Goal: Task Accomplishment & Management: Complete application form

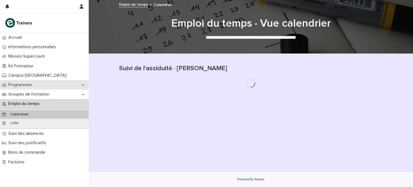
click at [33, 87] on p "Programmes" at bounding box center [21, 84] width 30 height 5
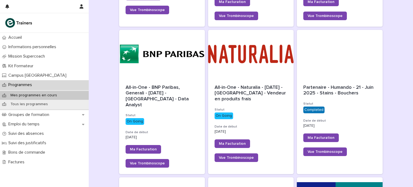
scroll to position [193, 0]
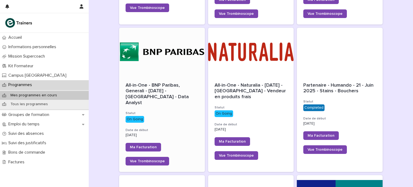
click at [172, 95] on div "All-in-One - BNP Paribas, Generali - [DATE] - [GEOGRAPHIC_DATA] - Data Analyst" at bounding box center [162, 94] width 73 height 23
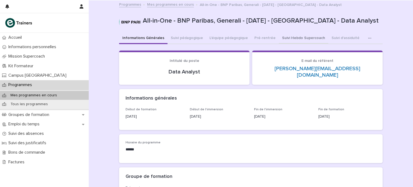
click at [302, 39] on button "Suivi Hebdo Supercoach" at bounding box center [303, 38] width 49 height 11
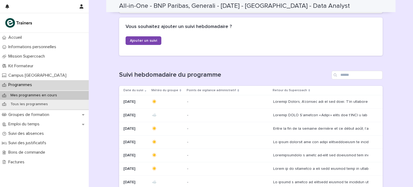
scroll to position [61, 0]
click at [154, 41] on span "Ajouter un suivi" at bounding box center [143, 41] width 27 height 4
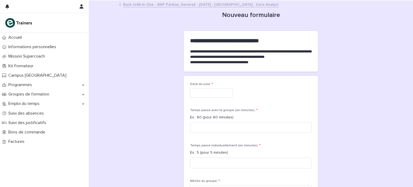
click at [193, 98] on div "Date du suivi : *" at bounding box center [250, 92] width 121 height 20
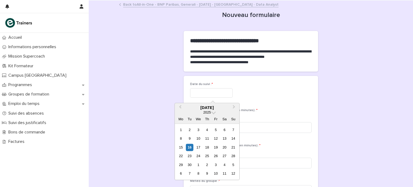
click at [193, 93] on input "text" at bounding box center [211, 92] width 42 height 9
click at [223, 139] on div "13" at bounding box center [224, 138] width 7 height 7
type input "*********"
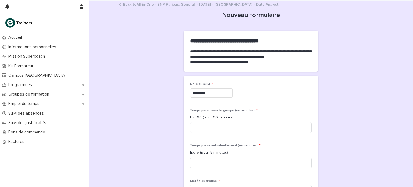
scroll to position [48, 0]
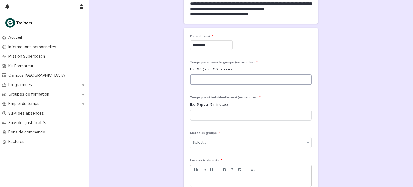
click at [223, 79] on input at bounding box center [250, 79] width 121 height 11
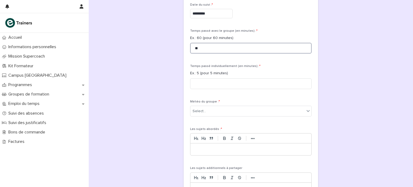
scroll to position [83, 0]
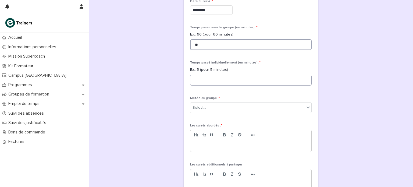
type input "**"
click at [220, 79] on input at bounding box center [250, 80] width 121 height 11
type input "*"
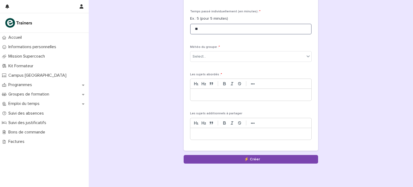
scroll to position [135, 0]
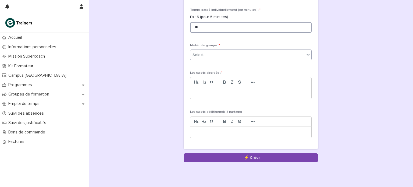
type input "**"
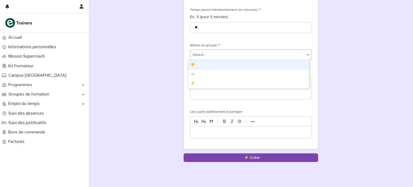
click at [208, 56] on div "Select..." at bounding box center [247, 55] width 114 height 9
click at [202, 66] on div "☀️" at bounding box center [248, 64] width 121 height 9
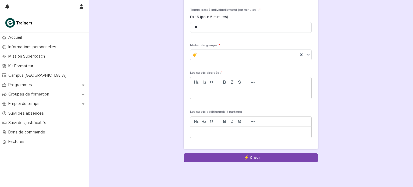
click at [197, 93] on p at bounding box center [250, 92] width 113 height 5
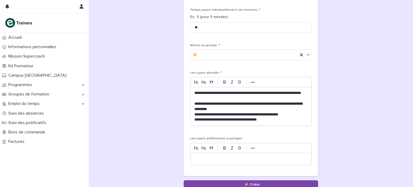
click at [242, 120] on p "**********" at bounding box center [250, 119] width 113 height 5
click at [276, 121] on p "**********" at bounding box center [250, 119] width 113 height 5
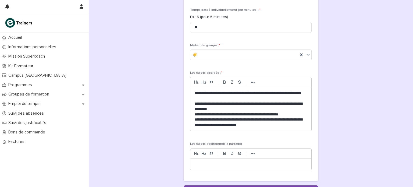
click at [205, 126] on p "**********" at bounding box center [250, 122] width 113 height 11
click at [274, 126] on p "**********" at bounding box center [250, 122] width 113 height 11
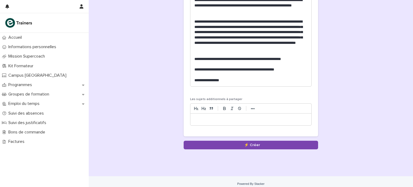
scroll to position [443, 0]
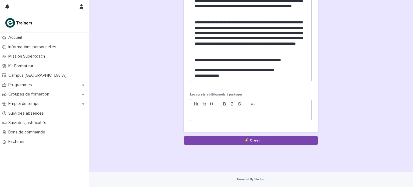
scroll to position [440, 0]
click at [228, 77] on p "**********" at bounding box center [250, 75] width 113 height 5
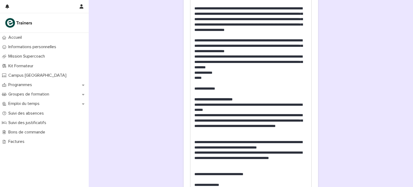
scroll to position [659, 0]
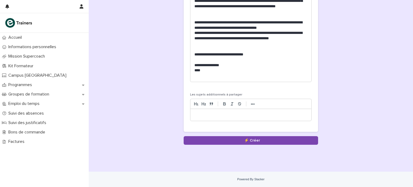
click at [194, 63] on p "**********" at bounding box center [250, 65] width 113 height 5
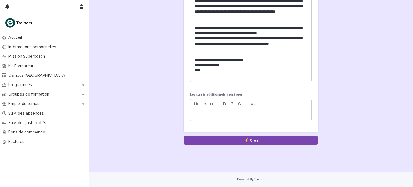
click at [200, 71] on p "****" at bounding box center [250, 70] width 113 height 5
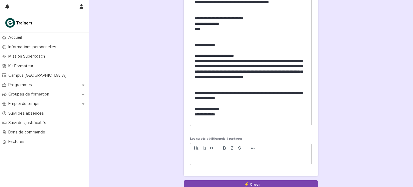
scroll to position [695, 0]
click at [194, 109] on p "**********" at bounding box center [250, 108] width 113 height 5
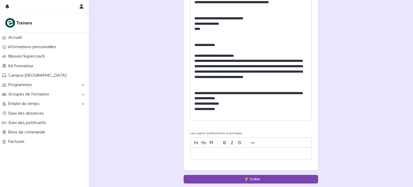
click at [228, 108] on p "**********" at bounding box center [250, 108] width 113 height 5
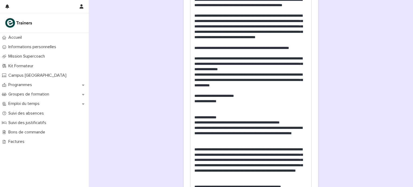
scroll to position [314, 0]
drag, startPoint x: 228, startPoint y: 102, endPoint x: 190, endPoint y: 105, distance: 37.5
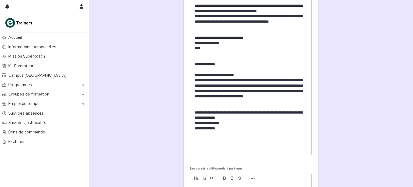
scroll to position [677, 0]
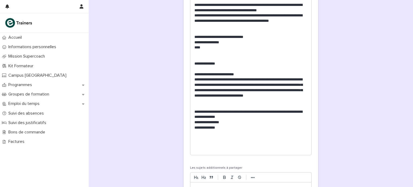
click at [223, 129] on p "**********" at bounding box center [250, 127] width 113 height 5
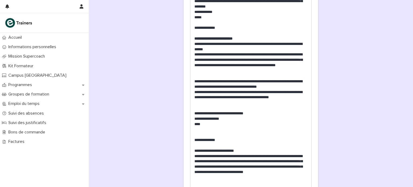
scroll to position [790, 0]
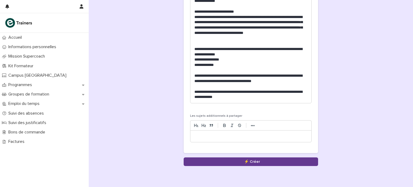
click at [239, 161] on button "Save" at bounding box center [251, 161] width 134 height 9
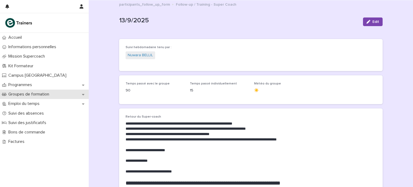
click at [44, 93] on p "Groupes de formation" at bounding box center [29, 94] width 47 height 5
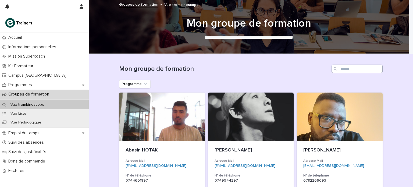
click at [352, 70] on input "Search" at bounding box center [356, 68] width 51 height 9
paste input "**********"
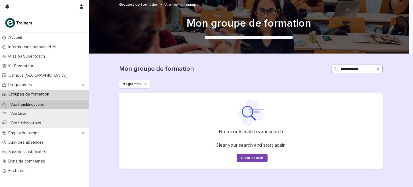
type input "**********"
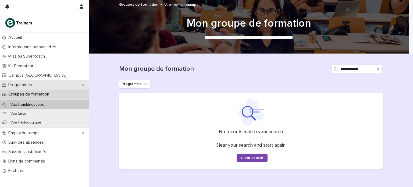
click at [33, 83] on p "Programmes" at bounding box center [21, 84] width 30 height 5
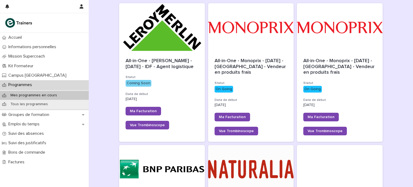
scroll to position [69, 0]
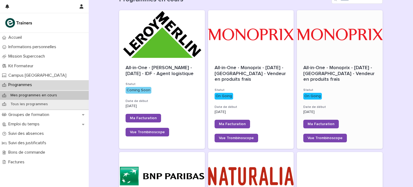
click at [343, 61] on div "All-in-One - Monoprix - 23 - Juillet 2025 - Île-de-France - Vendeur en produits…" at bounding box center [340, 104] width 86 height 90
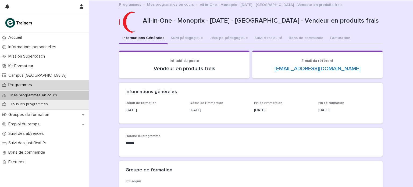
scroll to position [33, 0]
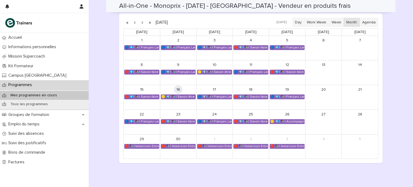
scroll to position [330, 0]
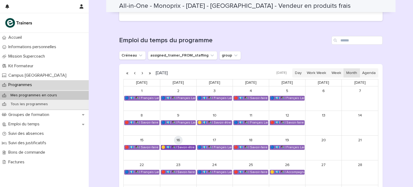
click at [180, 147] on div "🟡 💶| ✒️| Savoir-être métier - Collaboration et dynamique d'équipe dans un espac…" at bounding box center [178, 147] width 34 height 4
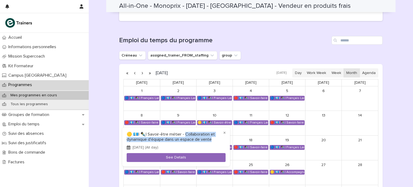
drag, startPoint x: 187, startPoint y: 134, endPoint x: 213, endPoint y: 138, distance: 26.1
click at [213, 138] on h3 "🟡 💶| ✒️| Savoir-être métier - Collaboration et dynamique d'équipe dans un espac…" at bounding box center [176, 137] width 99 height 10
copy h3 "llaboration et dynamique d'équipe dans un espace de vente"
click at [27, 63] on div at bounding box center [206, 93] width 413 height 187
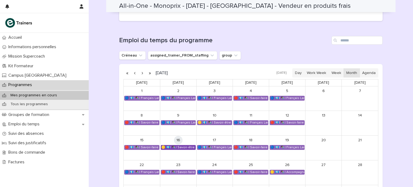
click at [178, 146] on div "🟡 💶| ✒️| Savoir-être métier - Collaboration et dynamique d'équipe dans un espac…" at bounding box center [178, 147] width 34 height 4
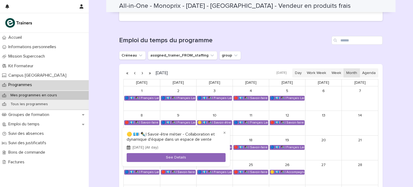
click at [25, 63] on div at bounding box center [206, 93] width 413 height 187
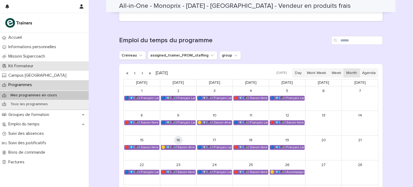
click at [25, 64] on p "Kit Formateur" at bounding box center [21, 65] width 31 height 5
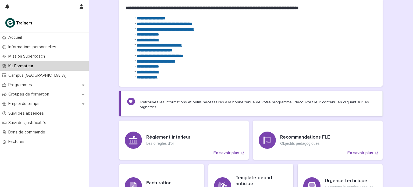
scroll to position [79, 0]
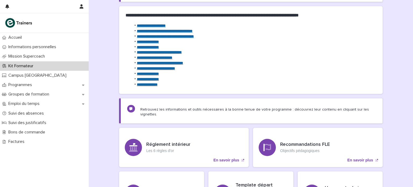
click at [179, 31] on strong "**********" at bounding box center [165, 31] width 56 height 4
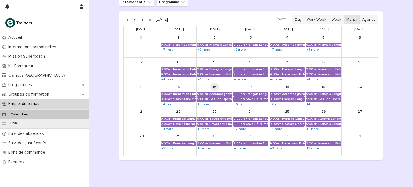
scroll to position [84, 0]
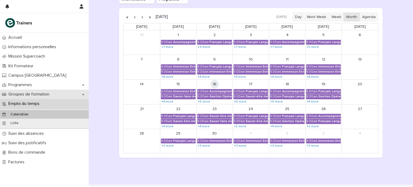
click at [33, 95] on p "Groupes de formation" at bounding box center [29, 94] width 47 height 5
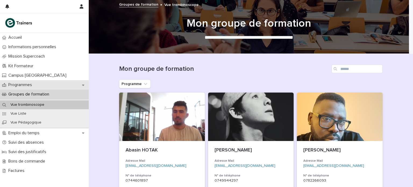
click at [31, 85] on p "Programmes" at bounding box center [21, 84] width 30 height 5
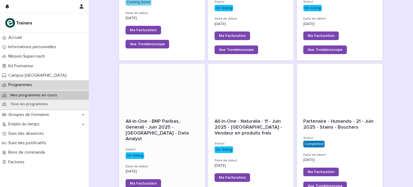
scroll to position [166, 0]
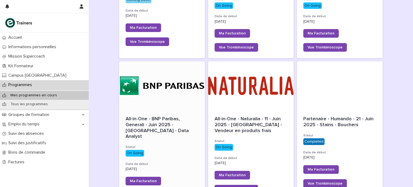
click at [174, 117] on span "All-in-One - BNP Paribas, Generali - Juin 2025 - [GEOGRAPHIC_DATA] - Data Analy…" at bounding box center [158, 127] width 64 height 22
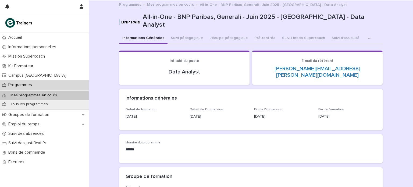
scroll to position [66, 0]
click at [189, 39] on button "Suivi pédagogique" at bounding box center [186, 38] width 39 height 11
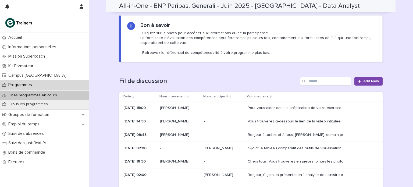
scroll to position [33, 0]
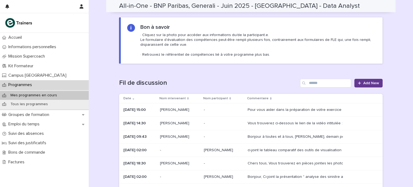
click at [360, 85] on link "Add New" at bounding box center [368, 83] width 28 height 9
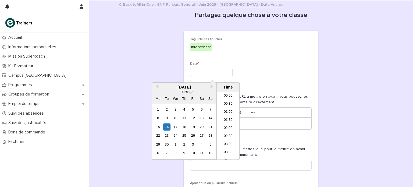
click at [226, 74] on input "text" at bounding box center [211, 72] width 42 height 9
click at [177, 126] on div "17" at bounding box center [175, 126] width 7 height 7
click at [221, 73] on input "**********" at bounding box center [211, 72] width 42 height 9
click at [226, 86] on div "Time" at bounding box center [228, 87] width 20 height 5
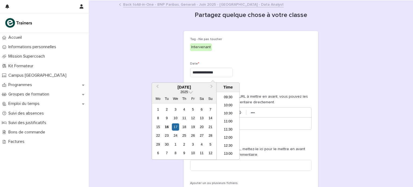
scroll to position [113, 0]
click at [226, 109] on li "08:00" at bounding box center [228, 112] width 23 height 8
click at [225, 72] on input "**********" at bounding box center [211, 72] width 42 height 9
click at [225, 139] on li "09:00" at bounding box center [228, 142] width 23 height 8
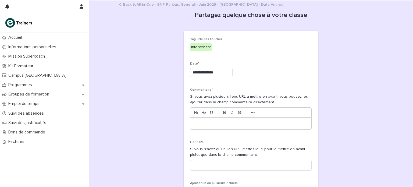
type input "**********"
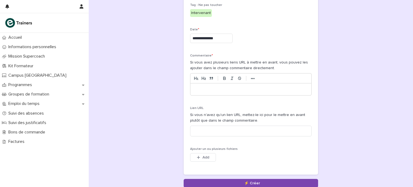
click at [252, 87] on p at bounding box center [250, 89] width 113 height 5
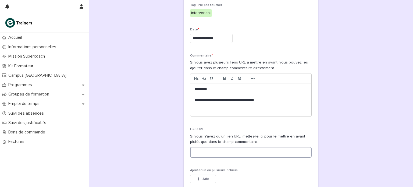
click at [235, 153] on input at bounding box center [250, 152] width 121 height 11
paste input "**********"
click at [241, 151] on input "**********" at bounding box center [250, 152] width 121 height 11
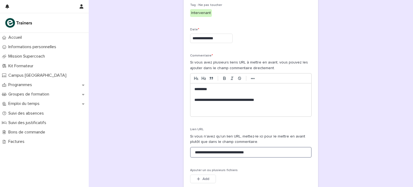
type input "**********"
click at [236, 108] on p at bounding box center [250, 110] width 113 height 5
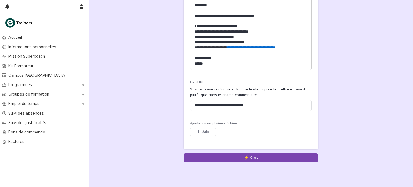
scroll to position [119, 0]
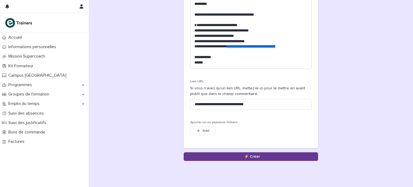
click at [245, 158] on button "Save" at bounding box center [251, 156] width 134 height 9
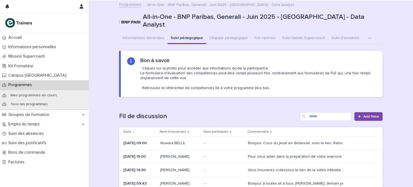
click at [33, 85] on p "Programmes" at bounding box center [21, 84] width 30 height 5
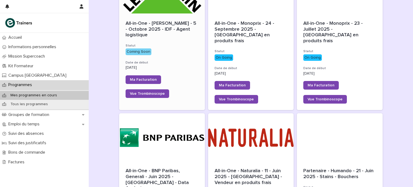
scroll to position [115, 0]
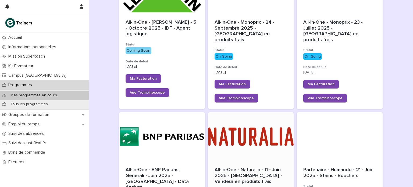
click at [230, 132] on div at bounding box center [251, 136] width 86 height 48
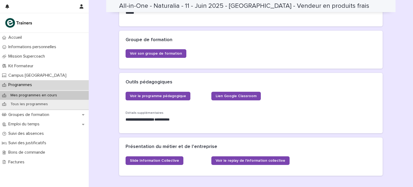
scroll to position [203, 0]
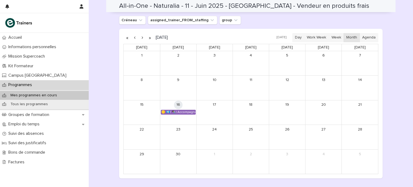
scroll to position [321, 0]
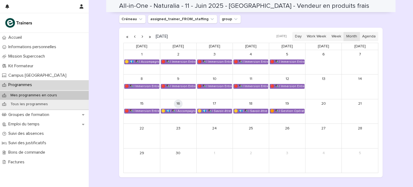
click at [215, 110] on div "🟡 💶| ✒️| Savoir-être métier - Mobilisation et valorisation de ses forces et tal…" at bounding box center [214, 111] width 34 height 4
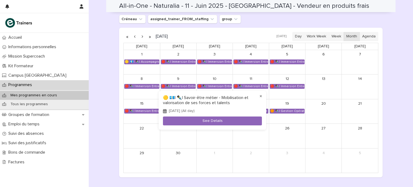
click at [260, 97] on button "×" at bounding box center [260, 96] width 6 height 6
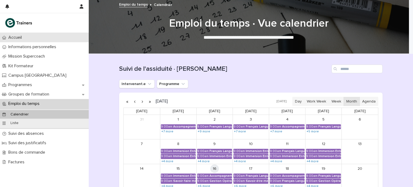
click at [50, 39] on div "Accueil" at bounding box center [44, 37] width 89 height 9
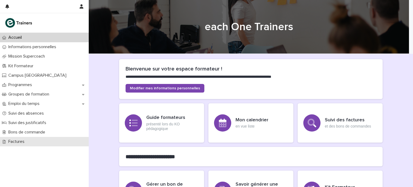
click at [29, 140] on div "Factures" at bounding box center [44, 141] width 89 height 9
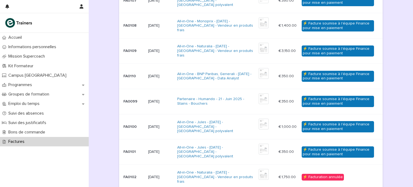
scroll to position [144, 0]
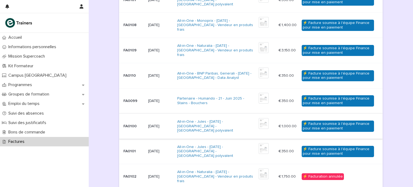
click at [259, 124] on img at bounding box center [264, 123] width 10 height 11
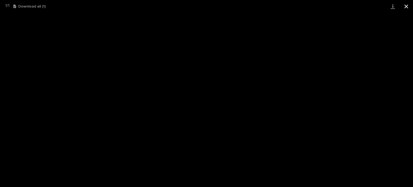
click at [406, 6] on button "Close gallery" at bounding box center [405, 6] width 13 height 13
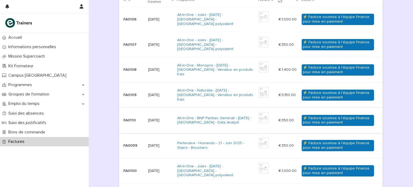
scroll to position [99, 0]
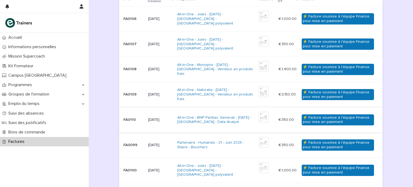
click at [261, 117] on img at bounding box center [264, 117] width 10 height 11
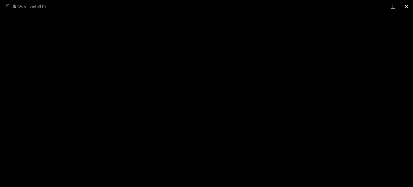
click at [405, 8] on button "Close gallery" at bounding box center [405, 6] width 13 height 13
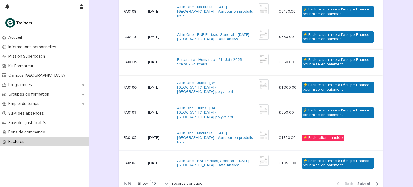
scroll to position [231, 0]
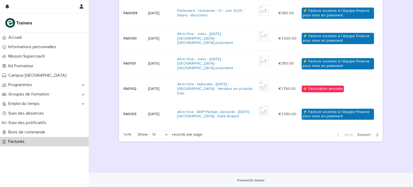
click at [358, 134] on span "Next" at bounding box center [365, 135] width 16 height 4
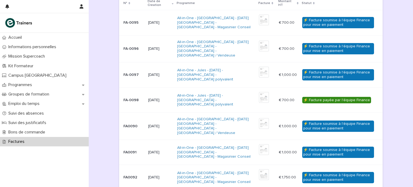
scroll to position [95, 0]
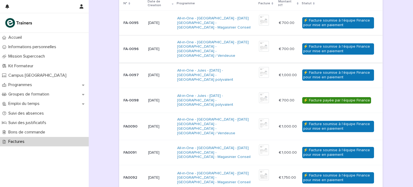
click at [262, 45] on img at bounding box center [264, 46] width 10 height 11
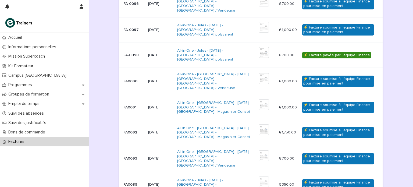
scroll to position [231, 0]
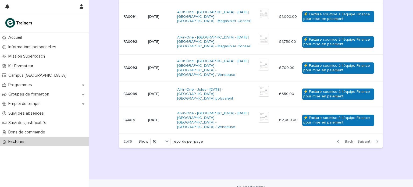
click at [347, 139] on button "Back" at bounding box center [343, 141] width 23 height 5
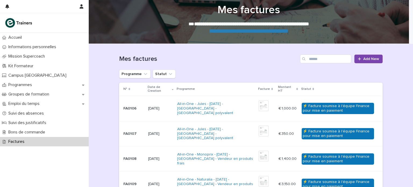
scroll to position [9, 0]
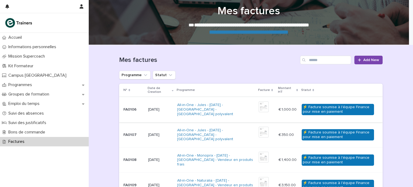
click at [260, 107] on img at bounding box center [264, 106] width 10 height 11
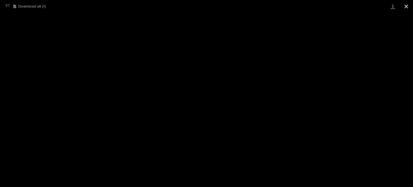
click at [404, 9] on button "Close gallery" at bounding box center [405, 6] width 13 height 13
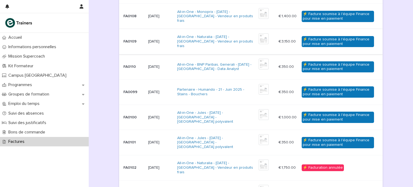
scroll to position [153, 0]
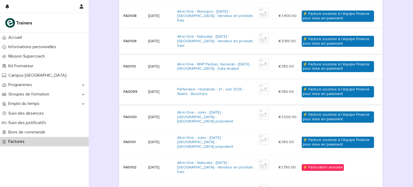
click at [259, 90] on img at bounding box center [264, 89] width 10 height 11
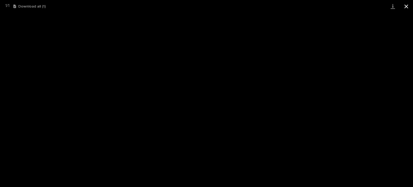
click at [406, 7] on button "Close gallery" at bounding box center [405, 6] width 13 height 13
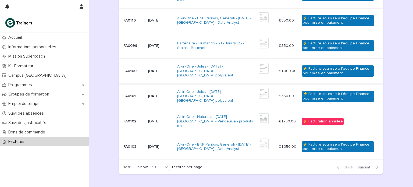
scroll to position [199, 0]
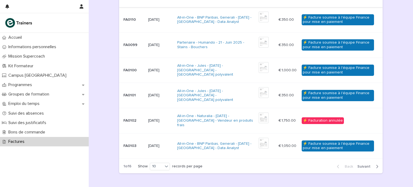
click at [367, 165] on span "Next" at bounding box center [365, 166] width 16 height 4
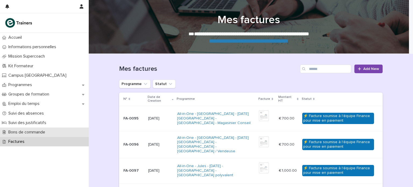
click at [34, 134] on p "Bons de commande" at bounding box center [27, 132] width 43 height 5
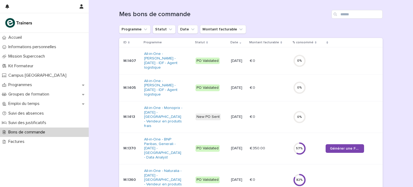
scroll to position [57, 0]
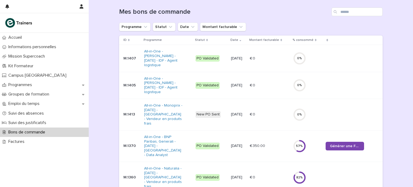
click at [207, 113] on div "New PO Sent" at bounding box center [207, 114] width 25 height 7
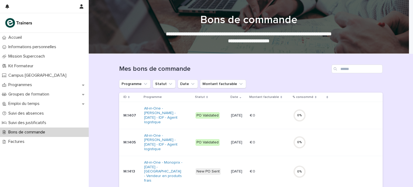
scroll to position [60, 0]
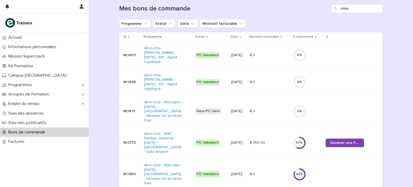
click at [300, 111] on div "0 %" at bounding box center [299, 111] width 13 height 4
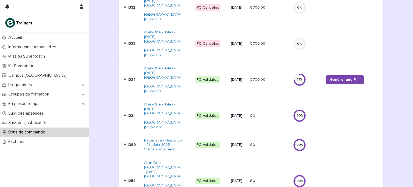
scroll to position [362, 0]
